Goal: Information Seeking & Learning: Learn about a topic

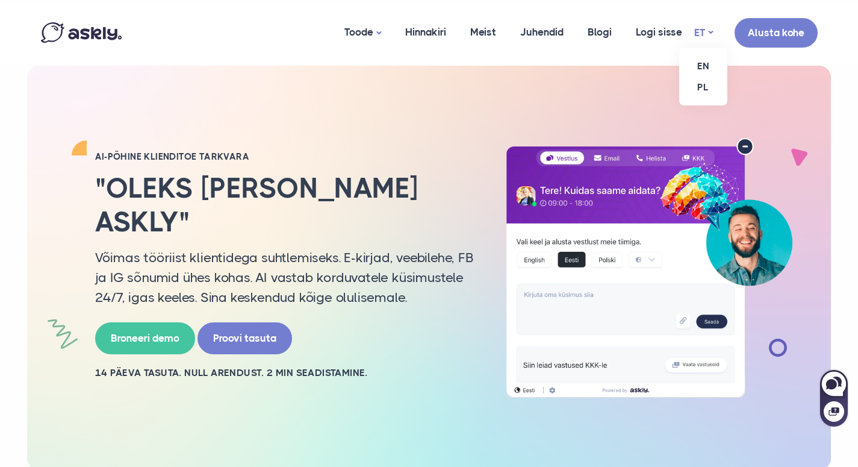
click at [702, 31] on link "ET" at bounding box center [703, 32] width 19 height 17
click at [704, 66] on link "EN" at bounding box center [703, 65] width 48 height 21
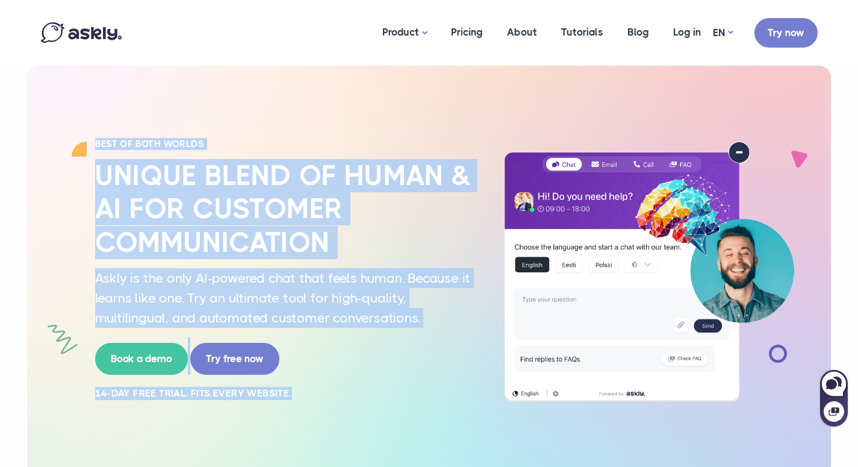
drag, startPoint x: 305, startPoint y: 393, endPoint x: 94, endPoint y: 128, distance: 339.0
click at [94, 128] on div "BEST OF BOTH WORLDS Unique blend of human & AI for customer communication Askly…" at bounding box center [429, 272] width 795 height 412
copy div "BEST OF BOTH WORLDS Unique blend of human & AI for customer communication Askly…"
click at [280, 172] on h2 "Unique blend of human & AI for customer communication" at bounding box center [284, 209] width 379 height 100
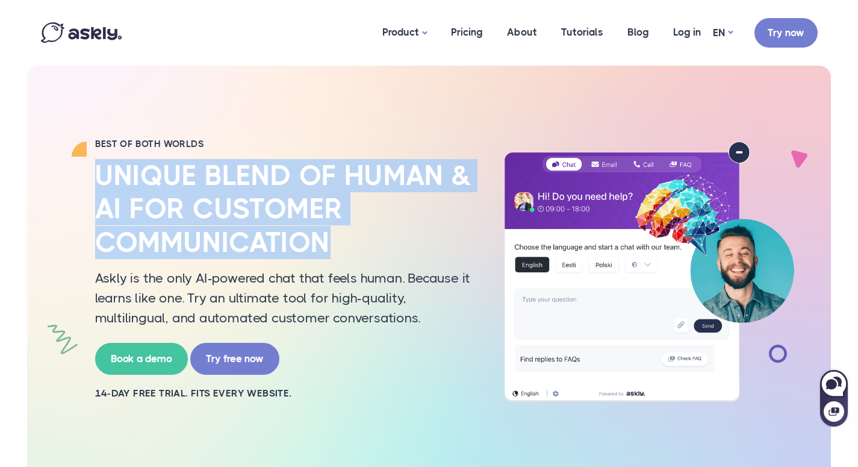
drag, startPoint x: 342, startPoint y: 236, endPoint x: 88, endPoint y: 175, distance: 260.6
click at [87, 175] on div "BEST OF BOTH WORLDS Unique blend of human & AI for customer communication Askly…" at bounding box center [285, 271] width 398 height 267
copy h2 "Unique blend of human & AI for customer communication"
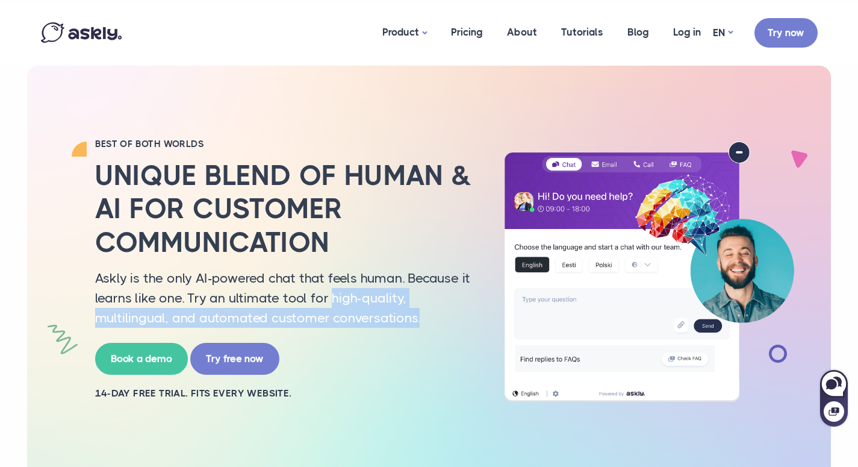
drag, startPoint x: 430, startPoint y: 319, endPoint x: 329, endPoint y: 296, distance: 103.9
click at [329, 296] on p "Askly is the only AI-powered chat that feels human. Because it learns like one.…" at bounding box center [284, 298] width 379 height 60
copy p "high-quality, multilingual, and automated customer conversations."
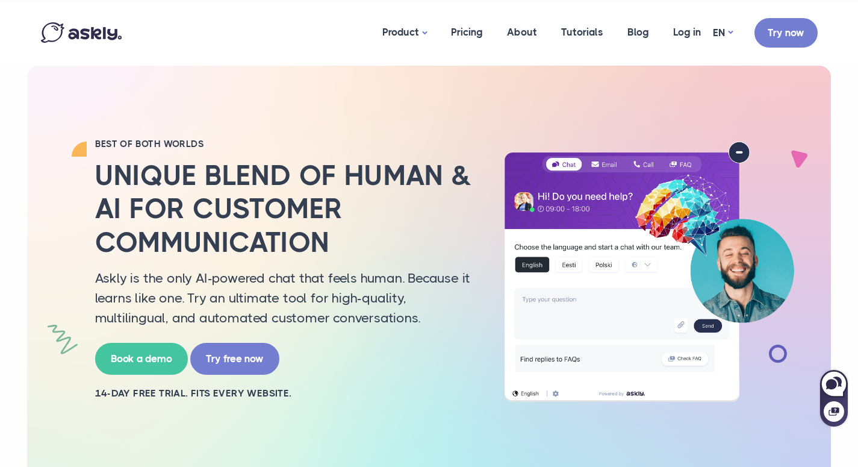
click at [375, 280] on p "Askly is the only AI-powered chat that feels human. Because it learns like one.…" at bounding box center [284, 298] width 379 height 60
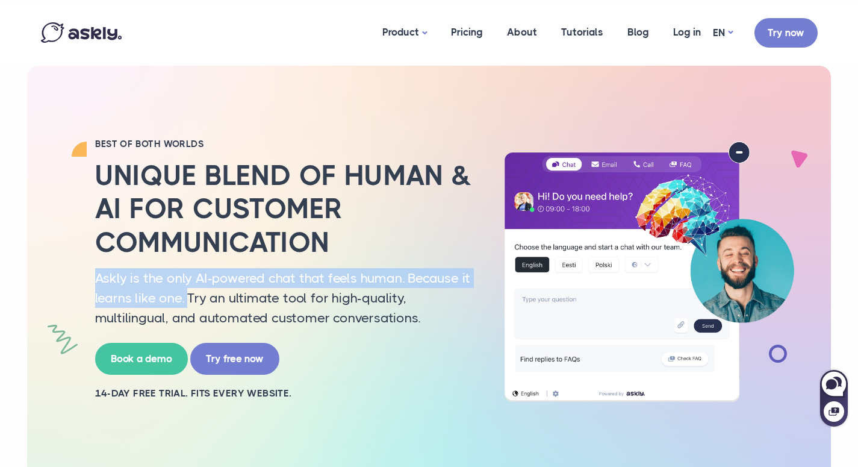
drag, startPoint x: 96, startPoint y: 276, endPoint x: 186, endPoint y: 294, distance: 92.1
click at [186, 295] on p "Askly is the only AI-powered chat that feels human. Because it learns like one.…" at bounding box center [284, 298] width 379 height 60
click at [472, 34] on link "Pricing" at bounding box center [467, 32] width 56 height 58
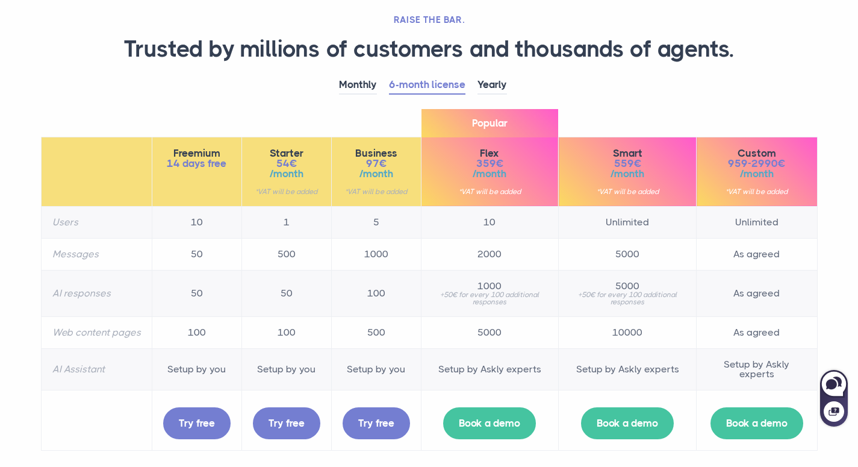
scroll to position [79, 0]
